Goal: Information Seeking & Learning: Learn about a topic

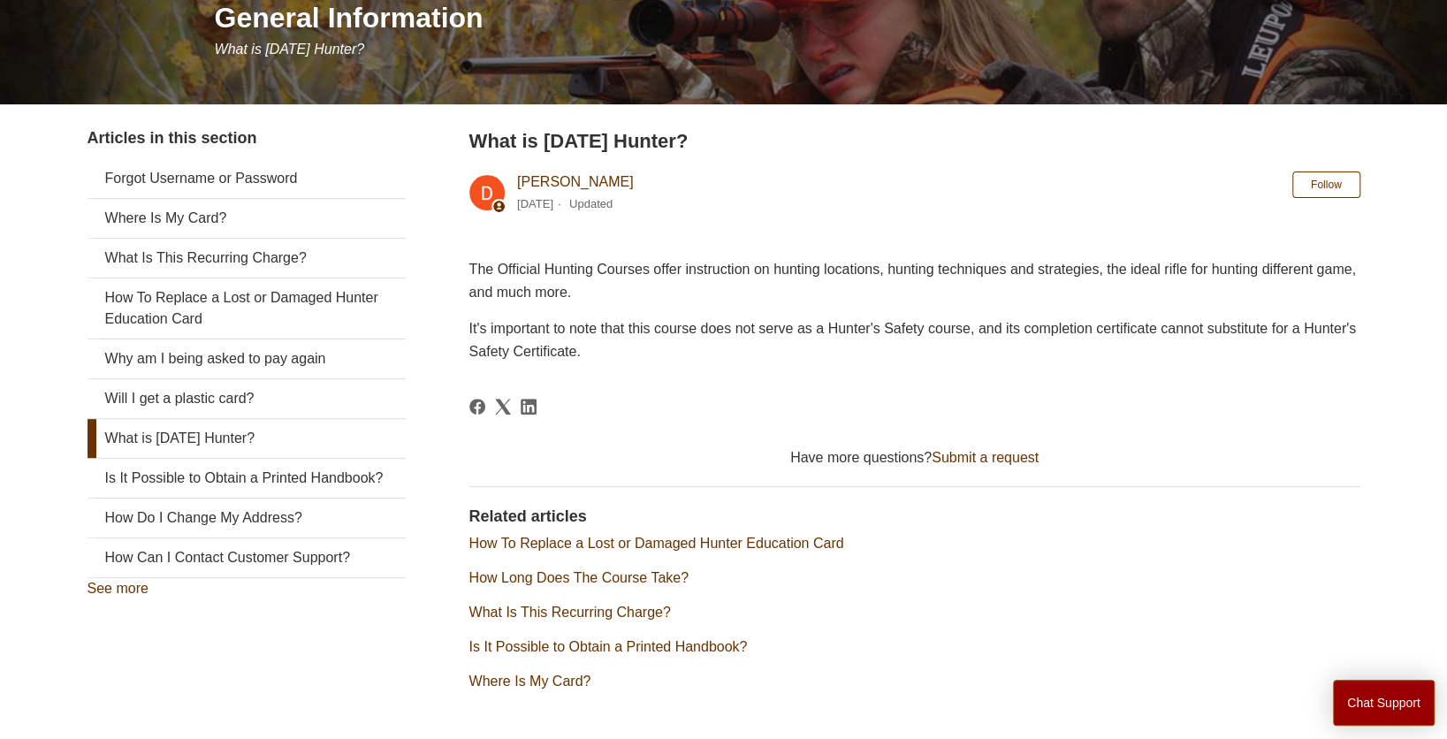
scroll to position [79, 0]
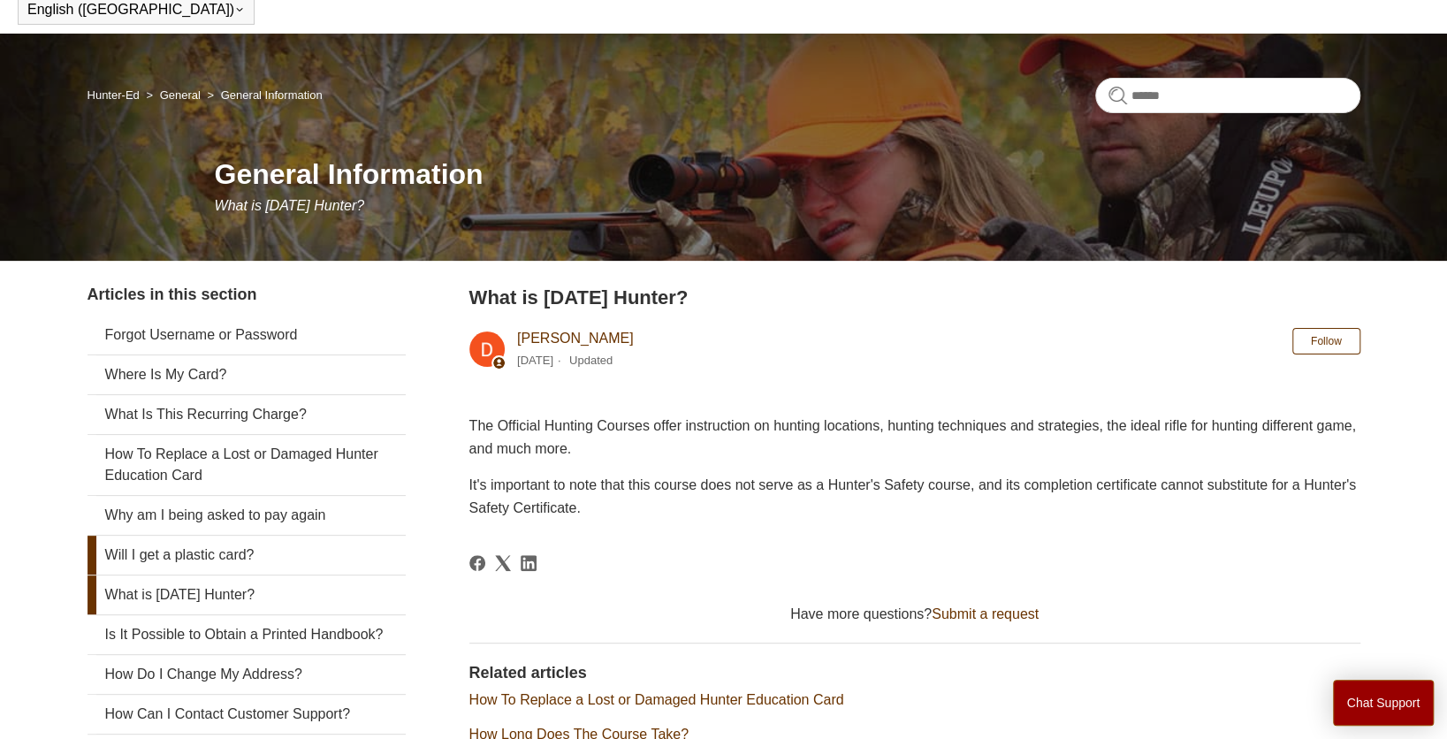
click at [366, 363] on link "Will I get a plastic card?" at bounding box center [246, 555] width 318 height 39
click at [217, 363] on link "What is [DATE] Hunter?" at bounding box center [246, 594] width 318 height 39
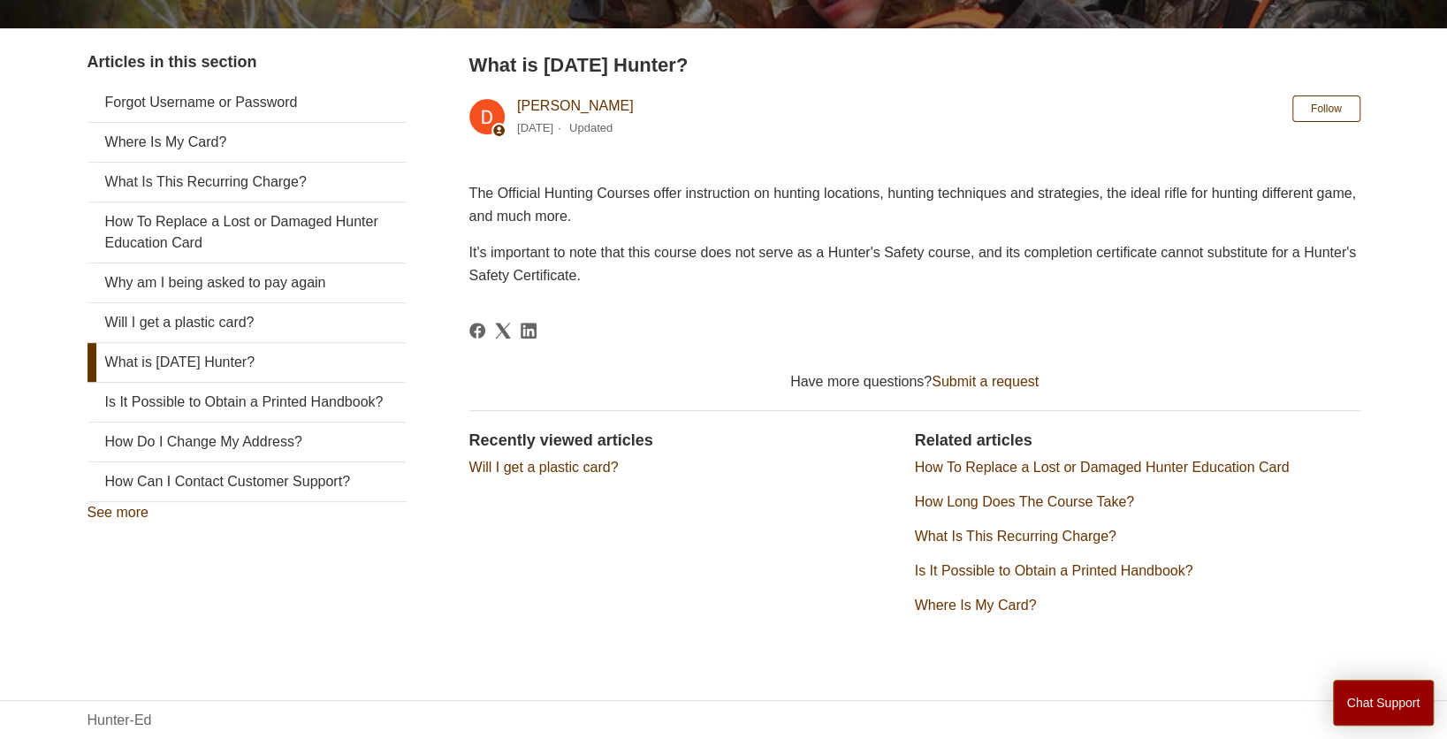
scroll to position [344, 0]
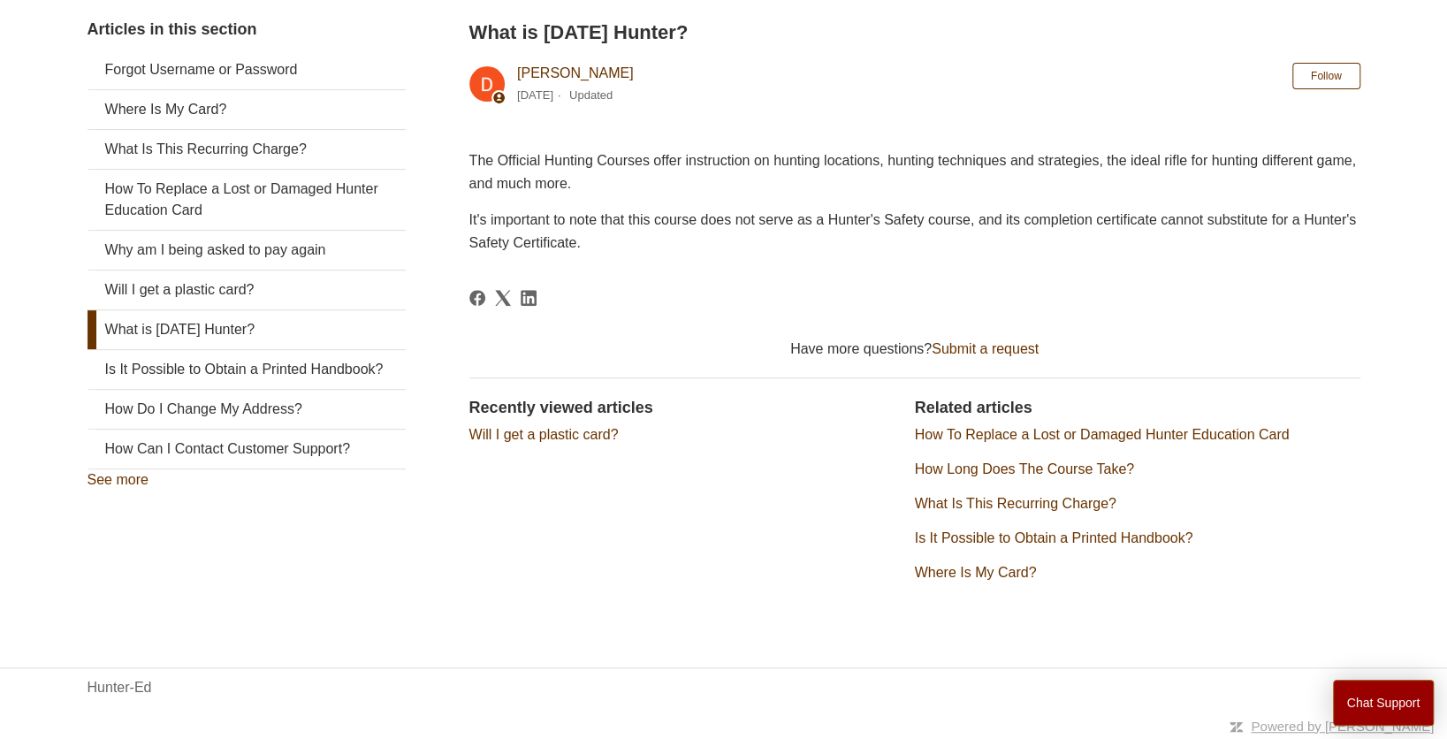
click at [126, 487] on link "See more" at bounding box center [117, 479] width 61 height 15
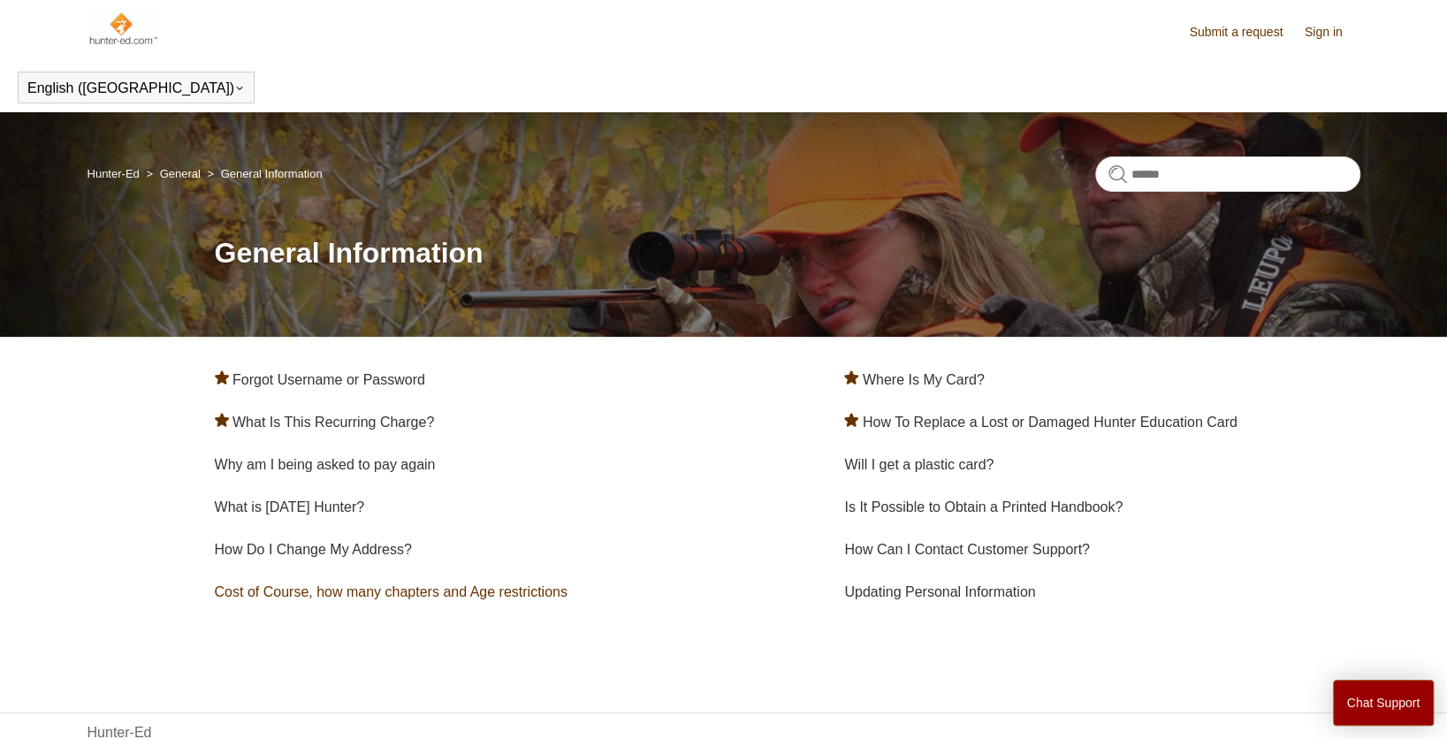
click at [467, 588] on link "Cost of Course, how many chapters and Age restrictions" at bounding box center [391, 591] width 353 height 15
